Goal: Check status: Check status

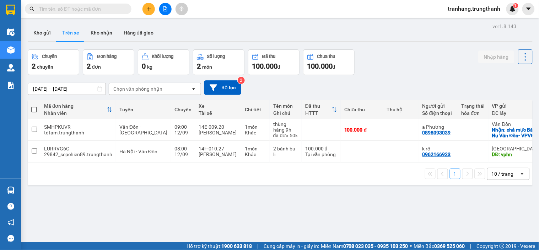
click at [40, 88] on input "[DATE] – [DATE]" at bounding box center [66, 88] width 77 height 11
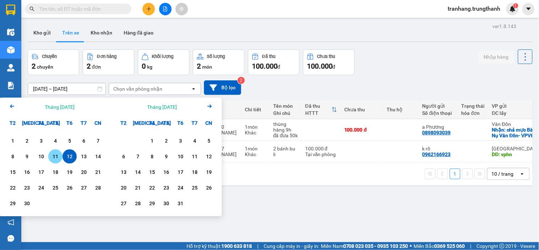
click at [55, 157] on div "11" at bounding box center [55, 156] width 10 height 9
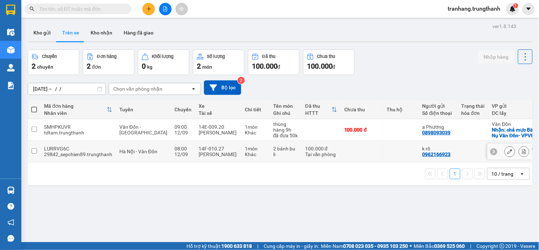
type input "[DATE] – [DATE]"
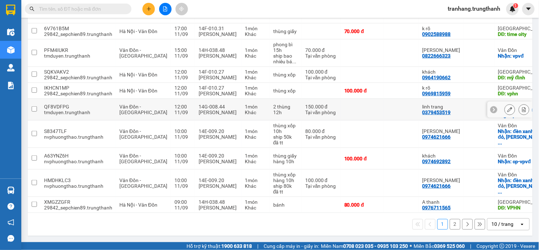
scroll to position [137, 0]
click at [449, 225] on button "2" at bounding box center [454, 224] width 11 height 11
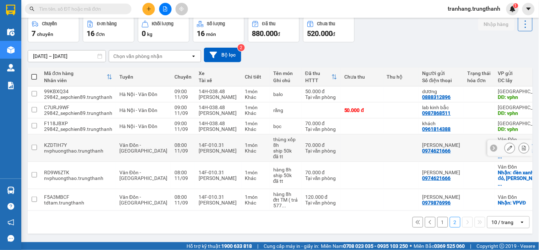
scroll to position [45, 0]
click at [437, 225] on button "1" at bounding box center [442, 222] width 11 height 11
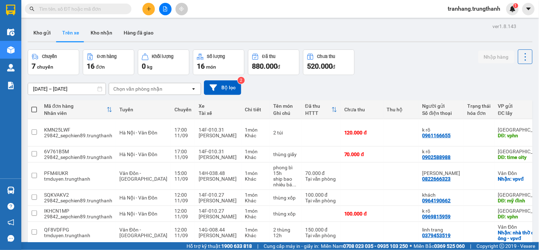
click at [43, 89] on input "[DATE] – [DATE]" at bounding box center [66, 88] width 77 height 11
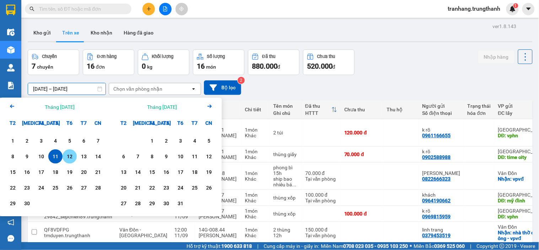
click at [69, 157] on div "12" at bounding box center [70, 156] width 10 height 9
type input "[DATE] – [DATE]"
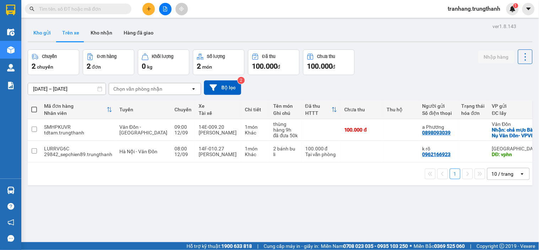
click at [41, 31] on button "Kho gửi" at bounding box center [42, 32] width 29 height 17
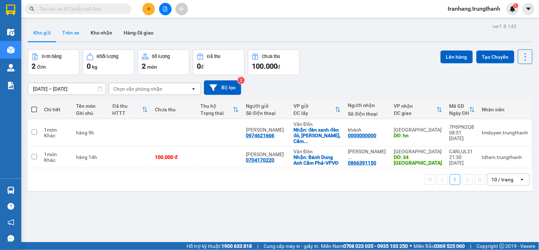
click at [69, 31] on button "Trên xe" at bounding box center [70, 32] width 28 height 17
